Goal: Task Accomplishment & Management: Manage account settings

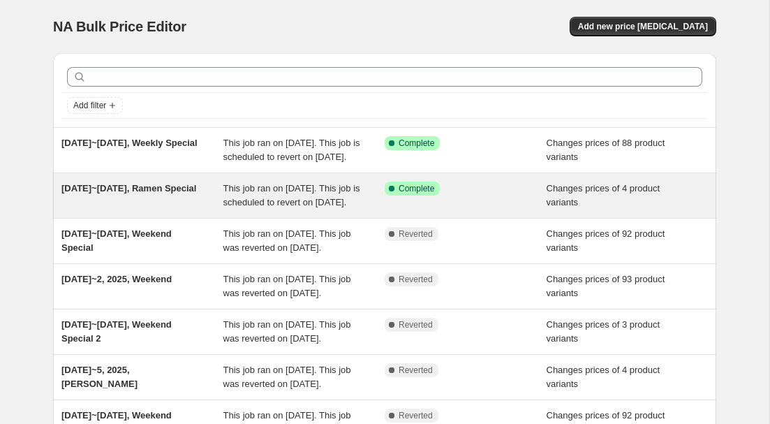
click at [161, 209] on div "[DATE]~[DATE], Ramen Special" at bounding box center [142, 195] width 162 height 28
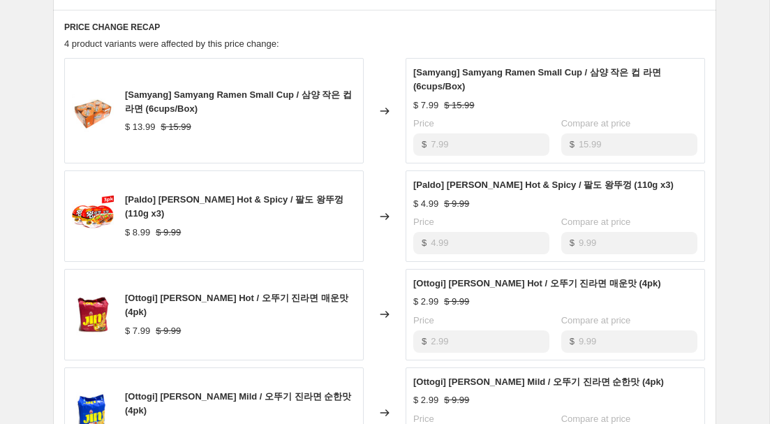
scroll to position [588, 0]
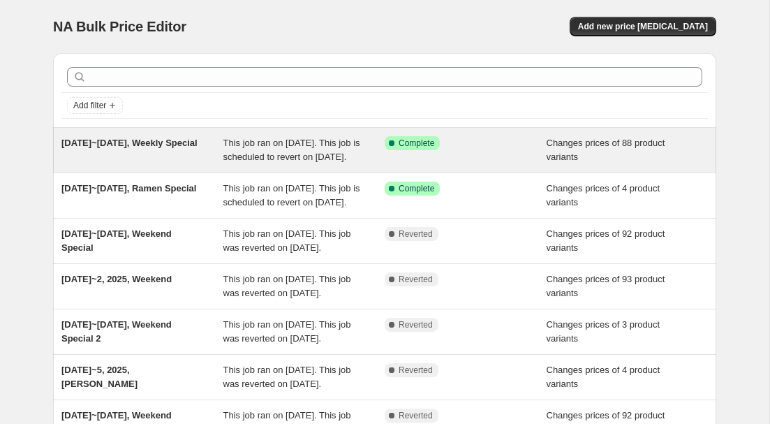
click at [178, 145] on span "[DATE]~[DATE], Weekly Special" at bounding box center [129, 142] width 136 height 10
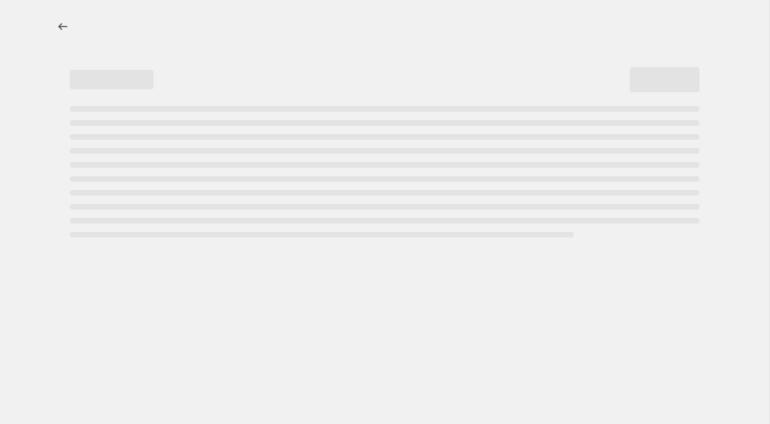
click at [178, 145] on div "Page loading" at bounding box center [385, 171] width 630 height 131
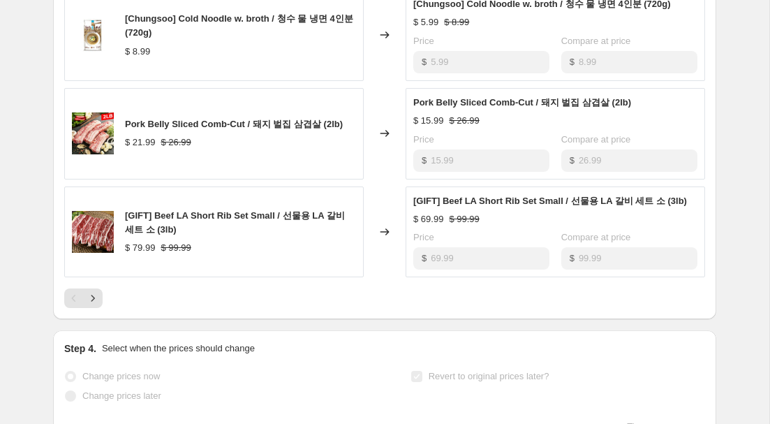
scroll to position [853, 0]
click at [99, 304] on icon "Next" at bounding box center [93, 297] width 14 height 14
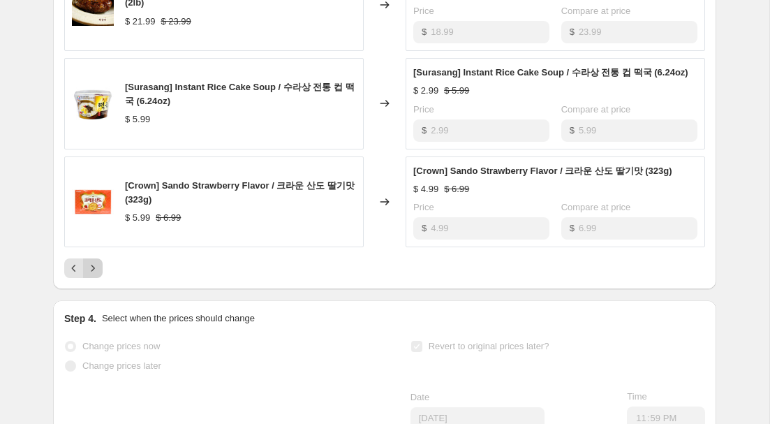
scroll to position [892, 0]
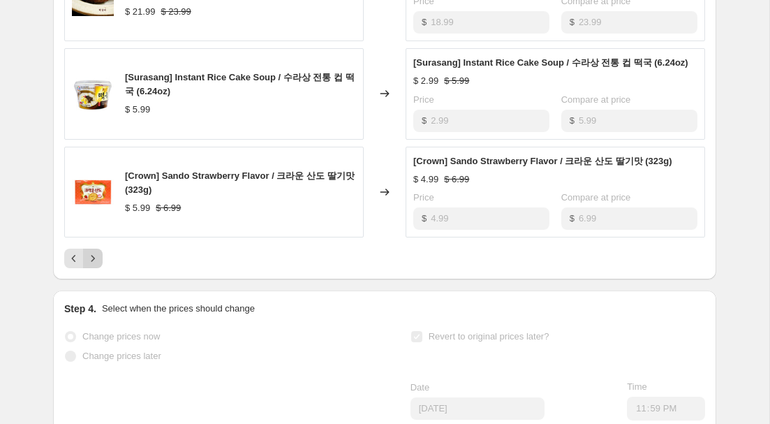
click at [94, 268] on button "Next" at bounding box center [93, 258] width 20 height 20
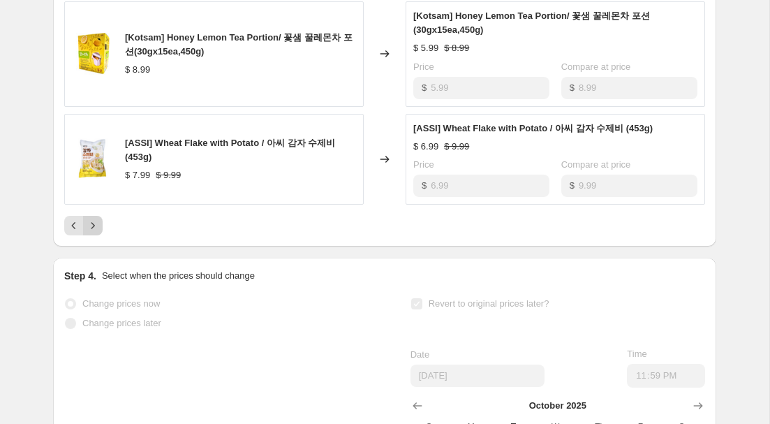
scroll to position [944, 0]
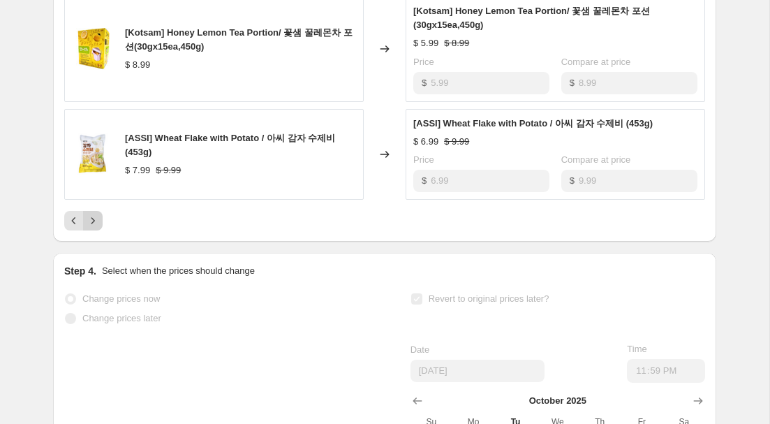
click at [96, 228] on icon "Next" at bounding box center [93, 221] width 14 height 14
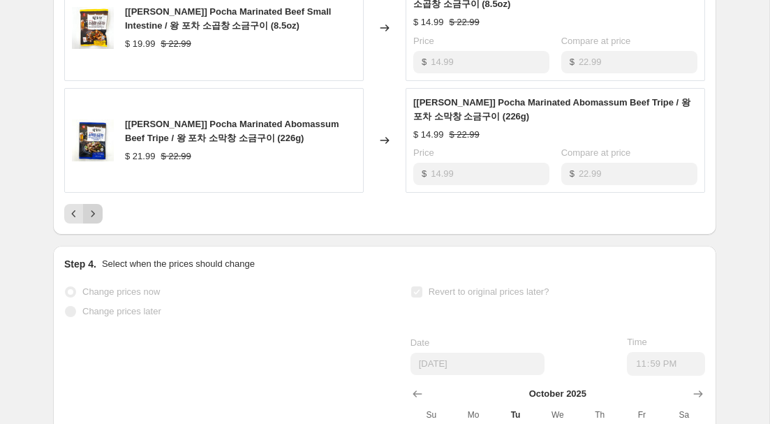
scroll to position [979, 0]
click at [96, 220] on icon "Next" at bounding box center [93, 213] width 14 height 14
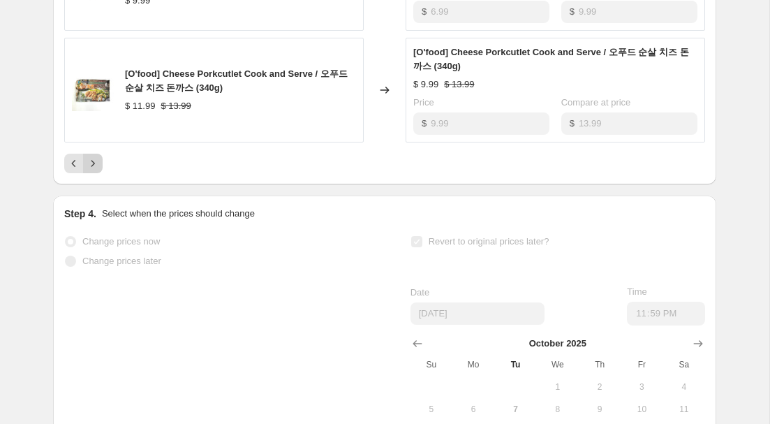
scroll to position [1018, 0]
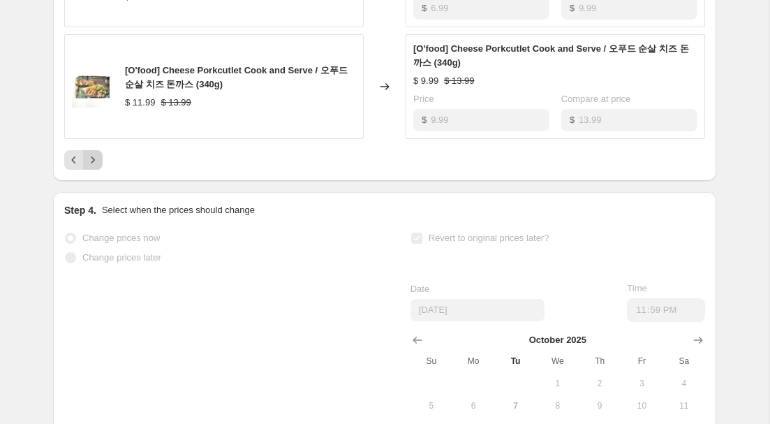
click at [96, 167] on icon "Next" at bounding box center [93, 160] width 14 height 14
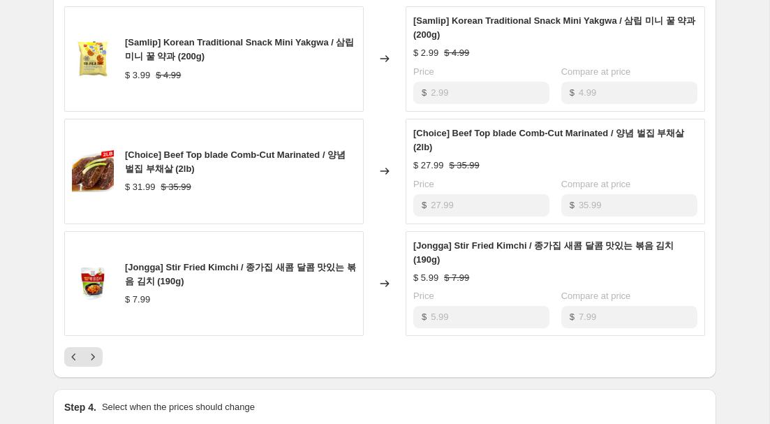
scroll to position [898, 0]
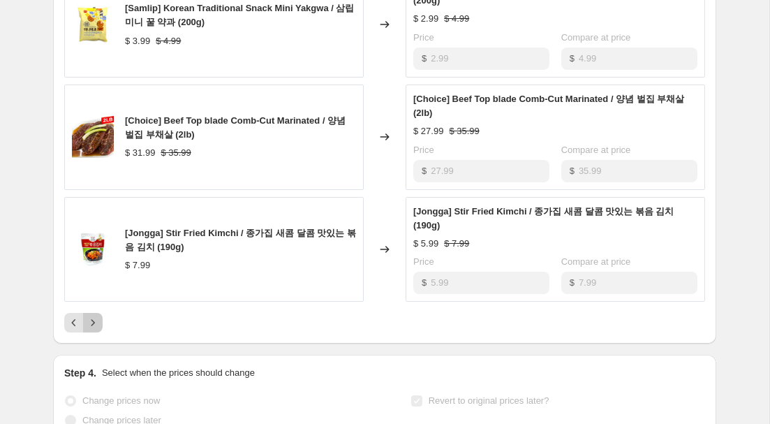
click at [97, 322] on icon "Next" at bounding box center [93, 322] width 14 height 14
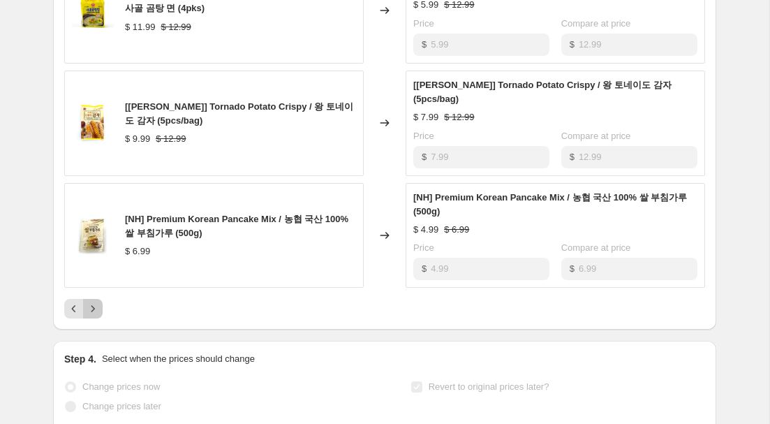
click at [97, 306] on icon "Next" at bounding box center [93, 309] width 14 height 14
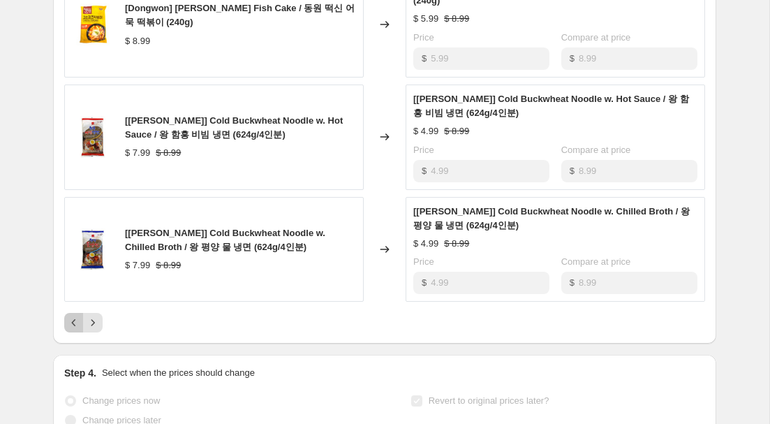
click at [75, 325] on icon "Previous" at bounding box center [74, 322] width 14 height 14
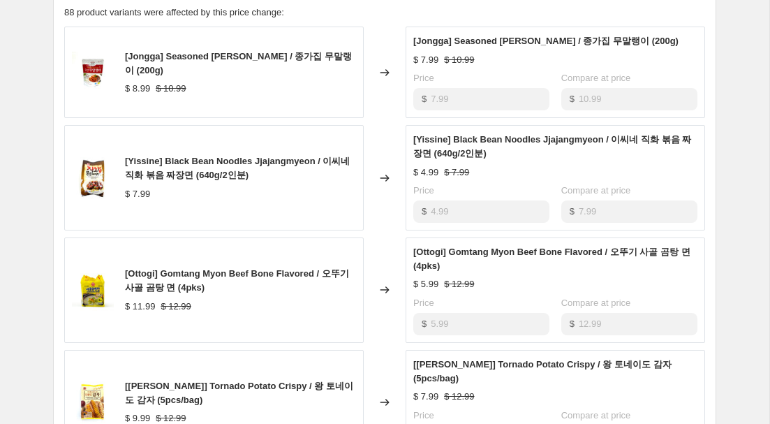
scroll to position [621, 0]
